Goal: Navigation & Orientation: Find specific page/section

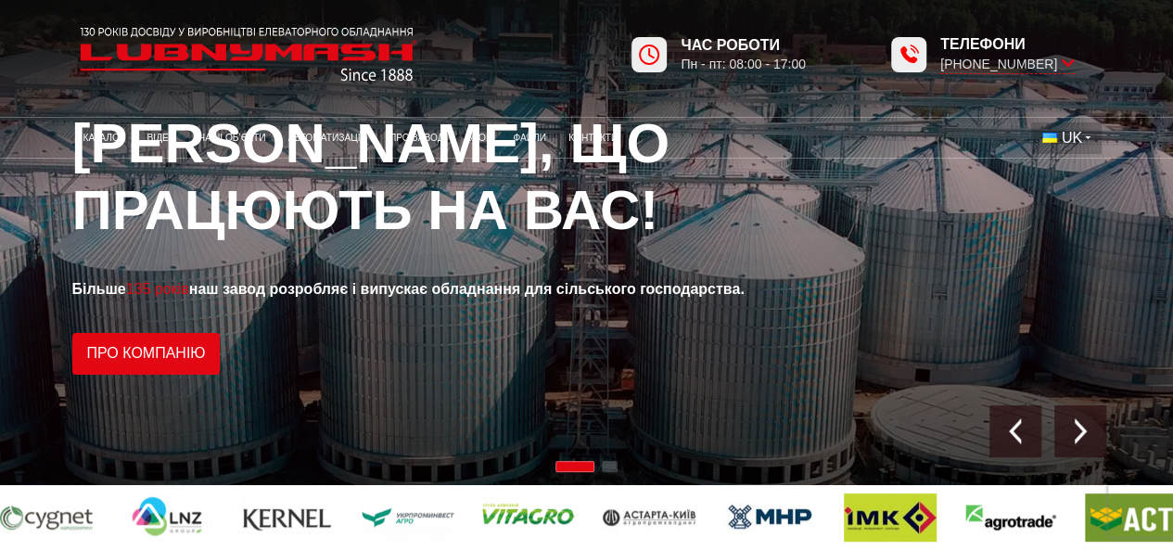
click at [1083, 130] on button "UK" at bounding box center [1066, 138] width 70 height 32
click at [1070, 199] on span "EN" at bounding box center [1076, 203] width 20 height 16
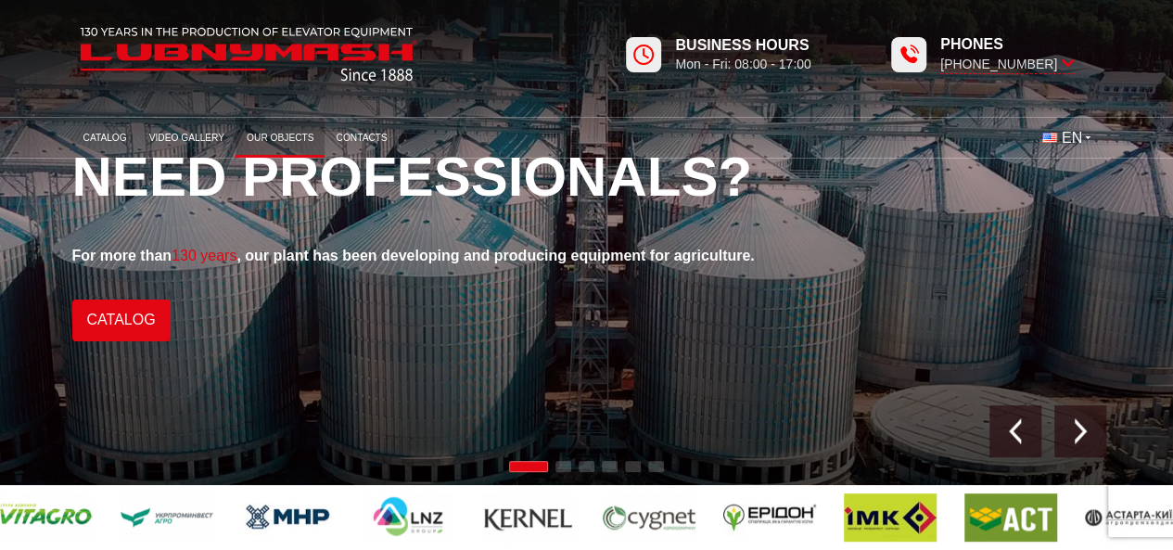
click at [260, 137] on link "Our objects" at bounding box center [280, 137] width 89 height 31
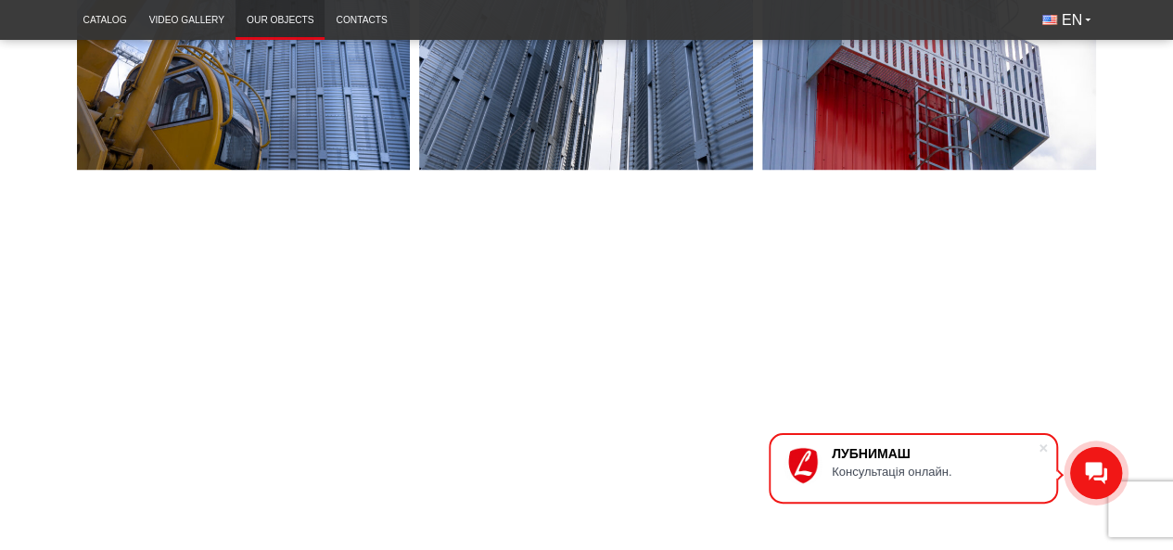
scroll to position [1577, 0]
